Goal: Check status

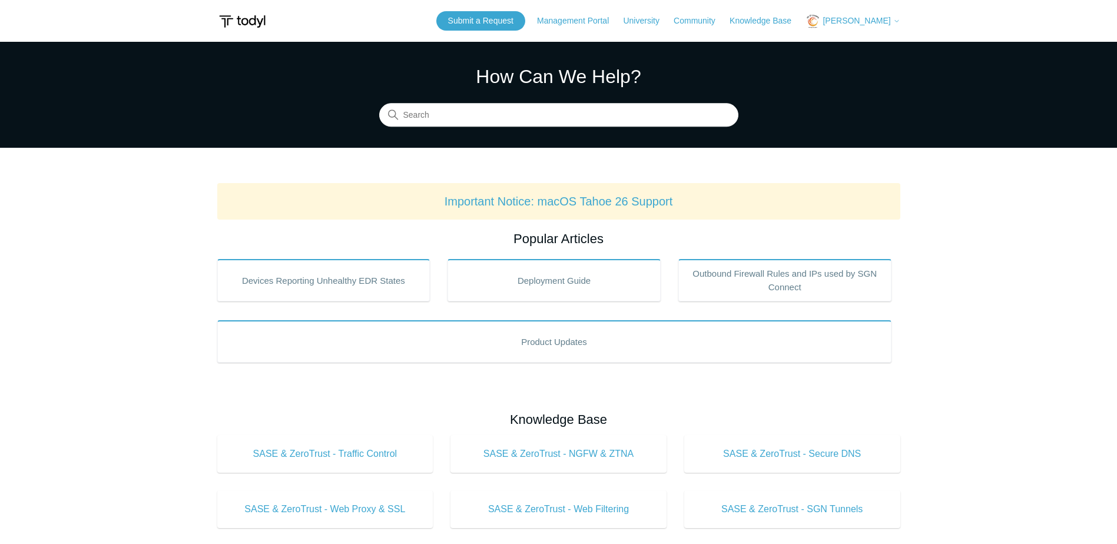
click at [860, 24] on span "[PERSON_NAME]" at bounding box center [856, 20] width 68 height 9
click at [863, 47] on link "My Support Requests" at bounding box center [863, 46] width 115 height 21
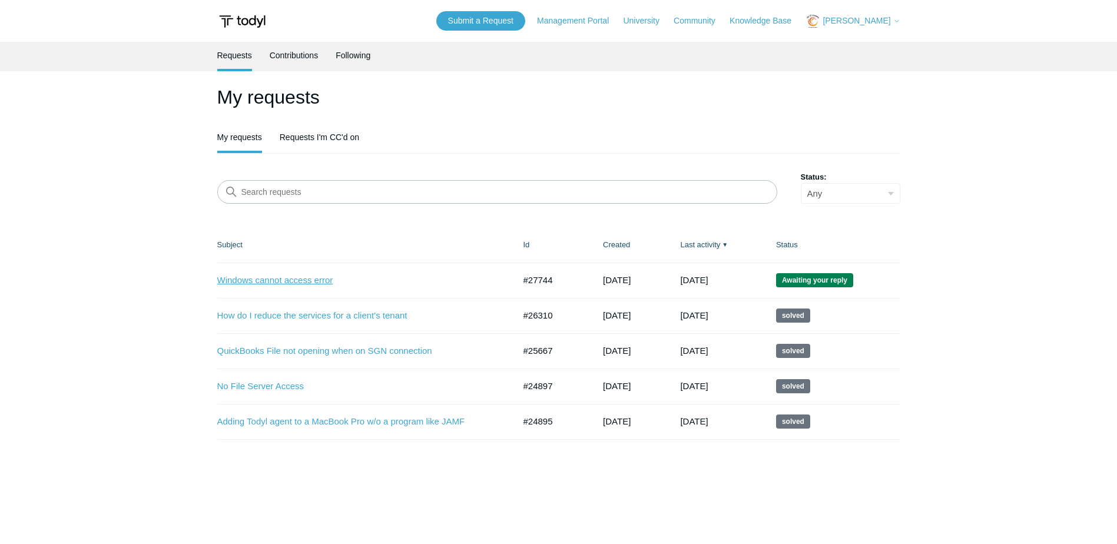
click at [303, 283] on link "Windows cannot access error" at bounding box center [357, 281] width 280 height 14
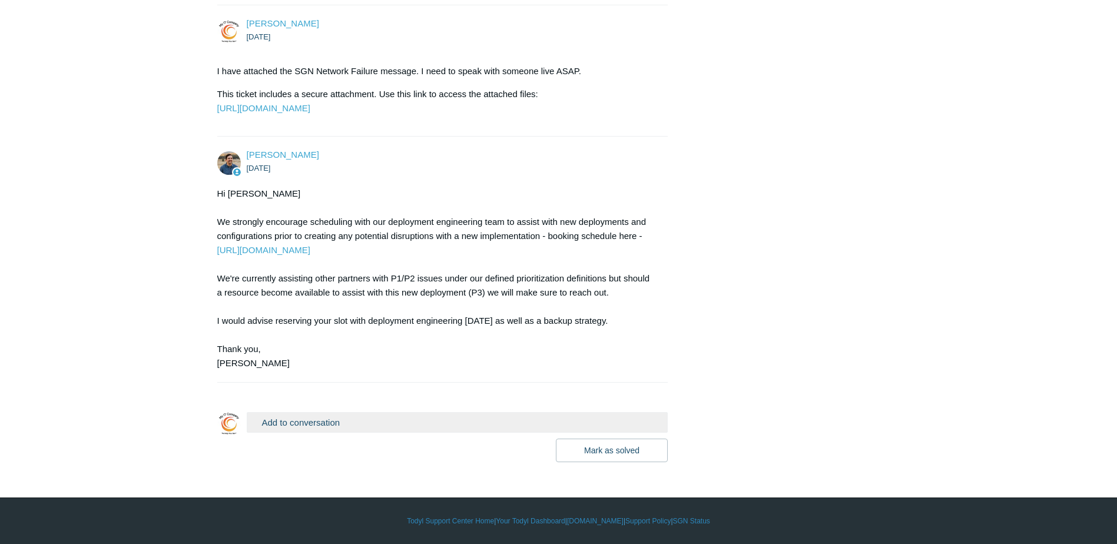
scroll to position [1725, 0]
click at [282, 250] on link "https://www.todyl.com/ode" at bounding box center [263, 250] width 93 height 10
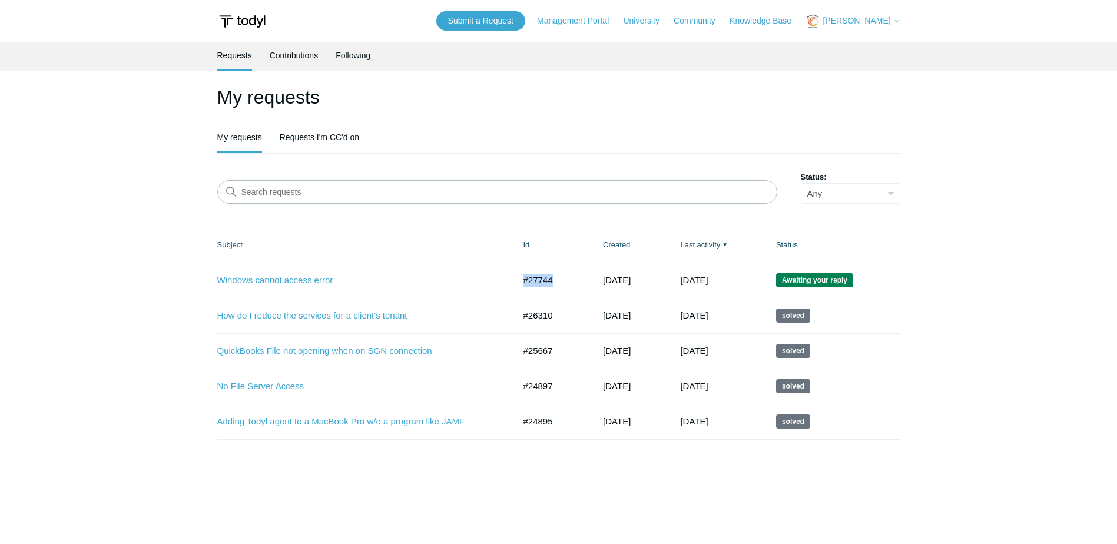
drag, startPoint x: 556, startPoint y: 283, endPoint x: 523, endPoint y: 284, distance: 33.0
click at [523, 284] on td "#27744" at bounding box center [552, 280] width 80 height 35
copy td "#27744"
click at [267, 282] on link "Windows cannot access error" at bounding box center [357, 281] width 280 height 14
